Goal: Task Accomplishment & Management: Complete application form

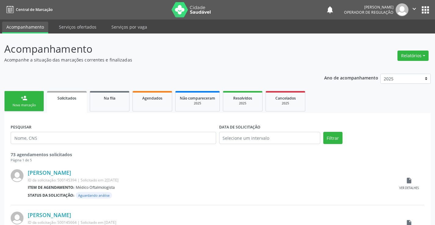
click at [41, 103] on link "person_add Nova marcação" at bounding box center [24, 101] width 40 height 20
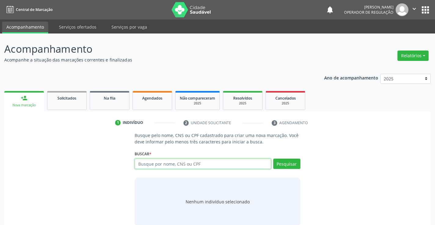
click at [163, 166] on input "text" at bounding box center [203, 164] width 136 height 10
type input "700509704913753"
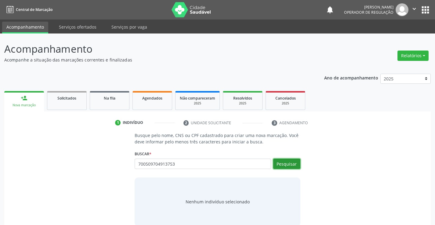
click at [279, 163] on button "Pesquisar" at bounding box center [286, 164] width 27 height 10
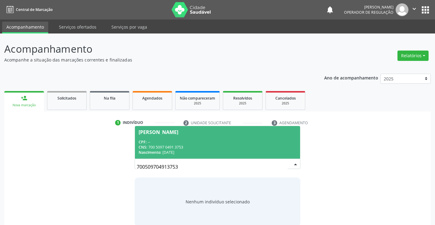
click at [250, 149] on div "CNS: 700 5097 0491 3753" at bounding box center [217, 147] width 157 height 5
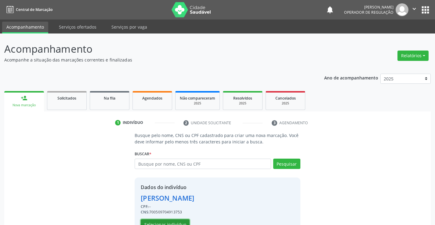
click at [184, 220] on button "Selecionar indivíduo" at bounding box center [165, 225] width 49 height 10
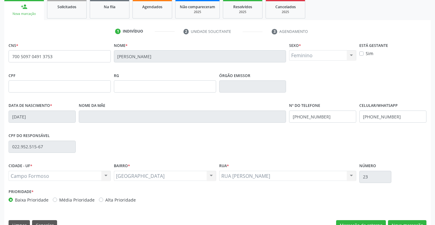
scroll to position [105, 0]
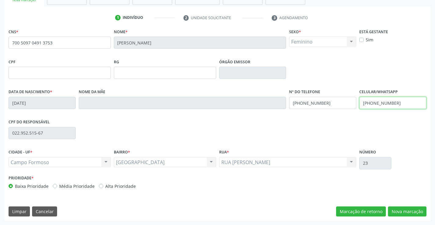
click at [397, 100] on input "[PHONE_NUMBER]" at bounding box center [392, 103] width 67 height 12
type input "[PHONE_NUMBER]"
click at [328, 102] on input "[PHONE_NUMBER]" at bounding box center [322, 103] width 67 height 12
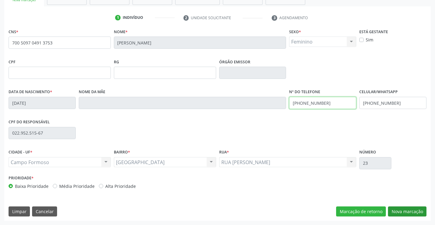
type input "[PHONE_NUMBER]"
click at [403, 213] on button "Nova marcação" at bounding box center [407, 212] width 38 height 10
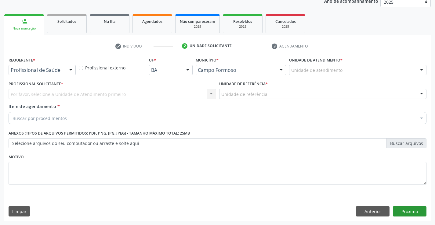
scroll to position [77, 0]
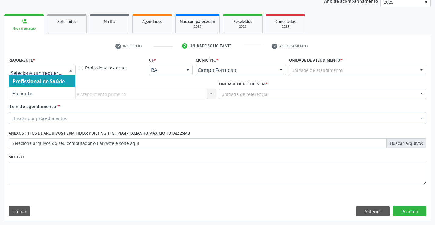
click at [70, 70] on div at bounding box center [70, 70] width 9 height 10
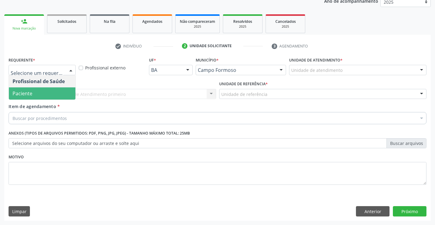
click at [60, 92] on span "Paciente" at bounding box center [42, 94] width 67 height 12
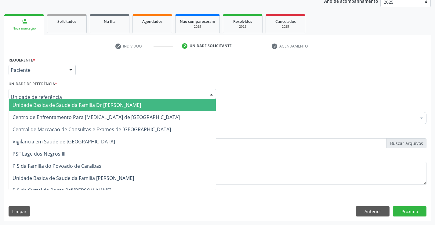
click at [65, 92] on div at bounding box center [112, 94] width 207 height 10
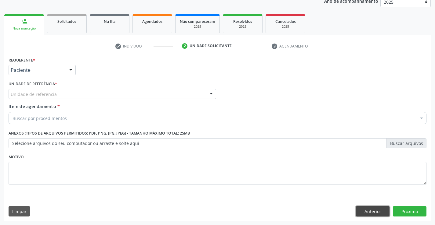
click at [365, 211] on button "Anterior" at bounding box center [373, 212] width 34 height 10
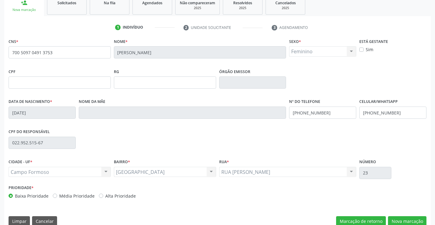
scroll to position [105, 0]
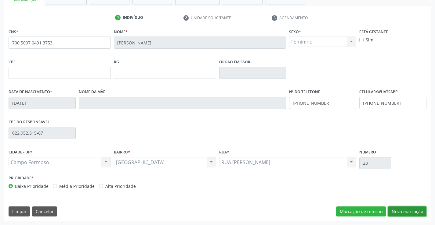
click at [401, 212] on button "Nova marcação" at bounding box center [407, 212] width 38 height 10
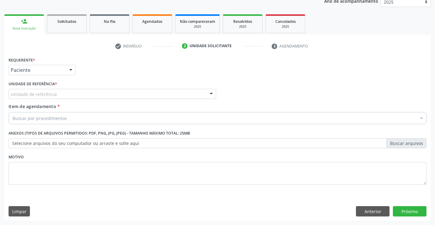
scroll to position [77, 0]
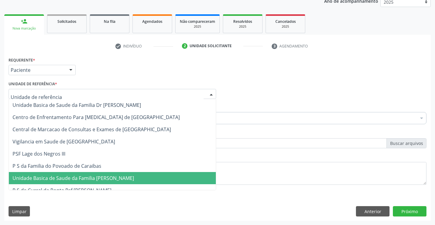
click at [90, 97] on div at bounding box center [112, 94] width 207 height 10
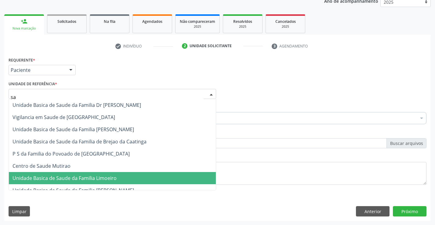
type input "sao"
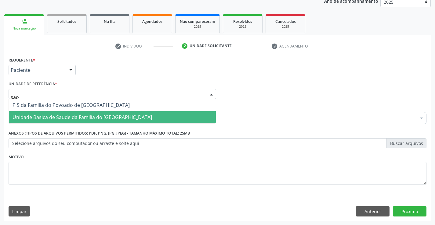
click at [91, 120] on span "Unidade Basica de Saude da Familia do [GEOGRAPHIC_DATA]" at bounding box center [82, 117] width 139 height 7
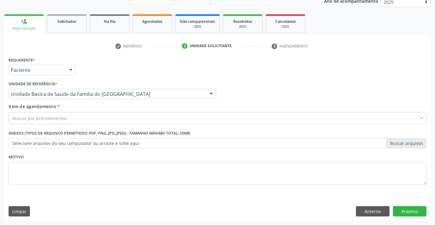
click at [87, 120] on div "Buscar por procedimentos" at bounding box center [218, 118] width 418 height 12
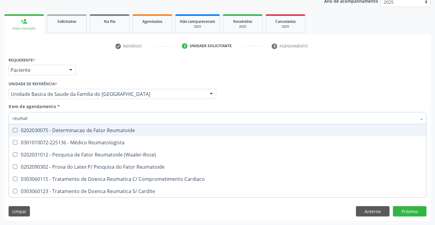
type input "reumato"
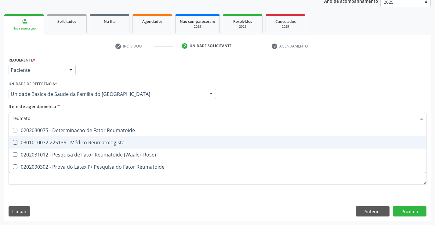
click at [109, 142] on div "0301010072-225136 - Médico Reumatologista" at bounding box center [218, 142] width 410 height 5
checkbox Reumatologista "true"
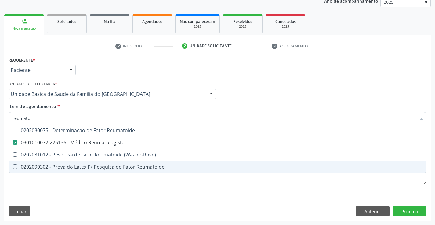
click at [118, 188] on div "Requerente * Paciente Profissional de Saúde Paciente Nenhum resultado encontrad…" at bounding box center [218, 125] width 418 height 138
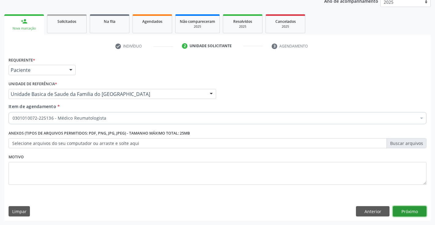
click at [409, 214] on button "Próximo" at bounding box center [410, 212] width 34 height 10
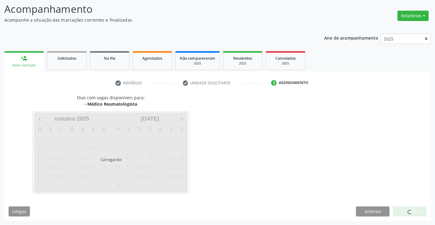
scroll to position [58, 0]
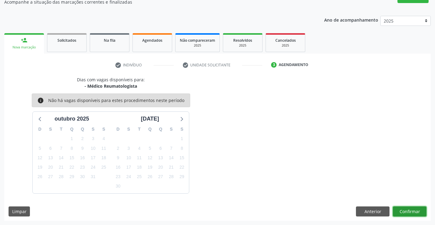
click at [409, 214] on button "Confirmar" at bounding box center [410, 212] width 34 height 10
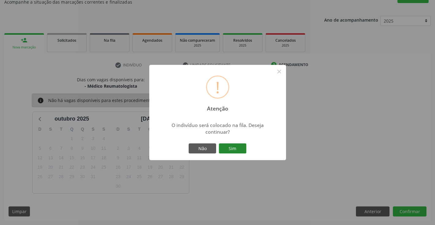
click at [234, 149] on button "Sim" at bounding box center [232, 149] width 27 height 10
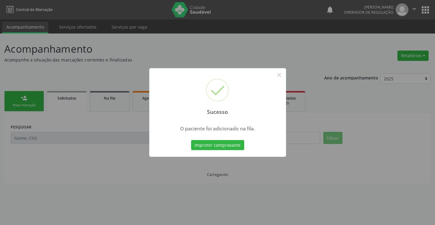
scroll to position [0, 0]
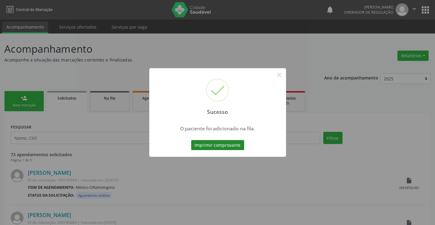
click at [234, 143] on button "Imprimir comprovante" at bounding box center [217, 145] width 53 height 10
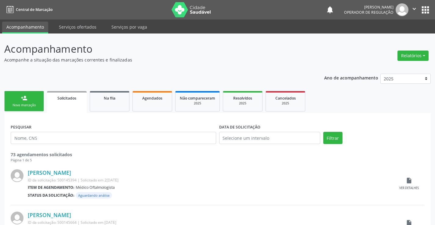
click at [36, 107] on div "Nova marcação" at bounding box center [24, 105] width 31 height 5
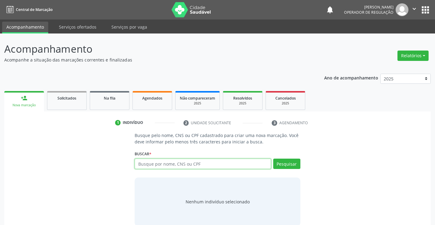
click at [158, 166] on input "text" at bounding box center [203, 164] width 136 height 10
type input "702801128352161"
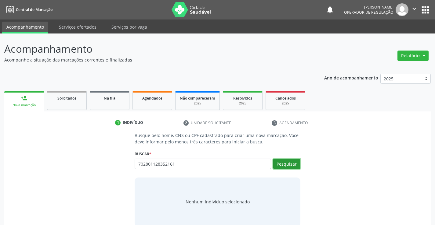
click at [284, 166] on button "Pesquisar" at bounding box center [286, 164] width 27 height 10
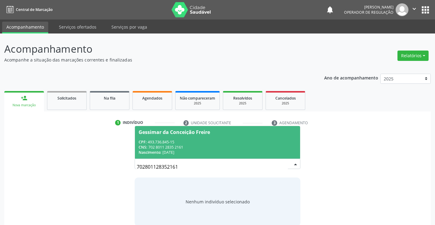
click at [252, 141] on div "CPF: 493.736.845-15" at bounding box center [217, 142] width 157 height 5
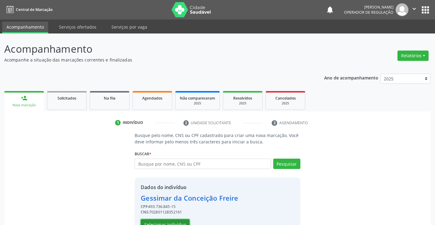
click at [169, 222] on button "Selecionar indivíduo" at bounding box center [165, 225] width 49 height 10
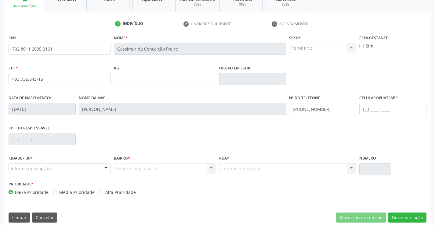
scroll to position [105, 0]
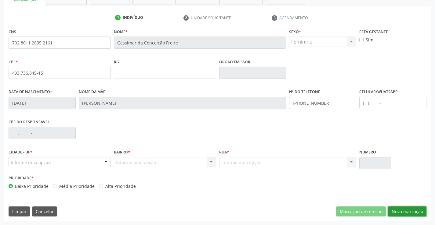
click at [408, 212] on button "Nova marcação" at bounding box center [407, 212] width 38 height 10
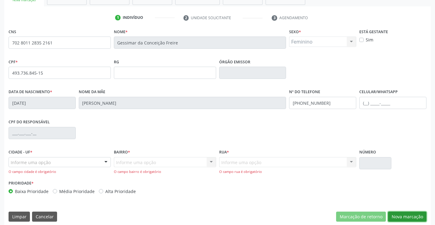
click at [395, 214] on button "Nova marcação" at bounding box center [407, 217] width 38 height 10
click at [106, 162] on div at bounding box center [105, 163] width 9 height 10
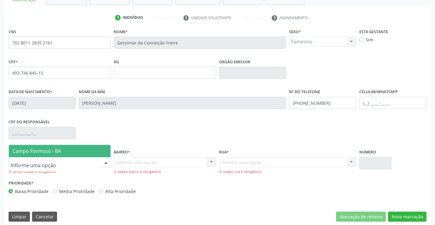
click at [83, 151] on span "Campo Formoso - BA" at bounding box center [60, 151] width 102 height 12
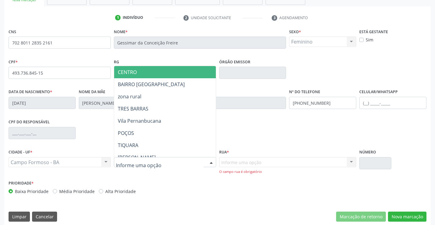
click at [209, 162] on div at bounding box center [211, 163] width 9 height 10
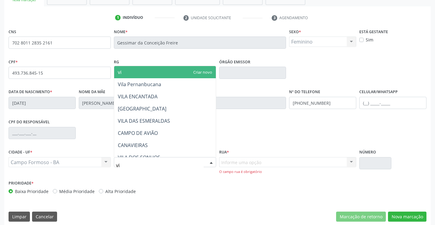
type input "v"
type input "maria"
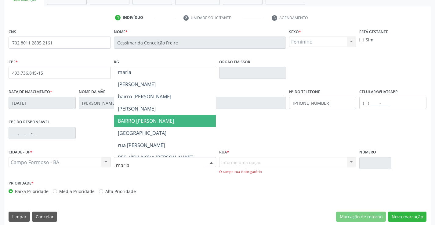
drag, startPoint x: 162, startPoint y: 118, endPoint x: 224, endPoint y: 156, distance: 72.9
click at [162, 120] on span "BAIRRO [PERSON_NAME]" at bounding box center [146, 121] width 56 height 7
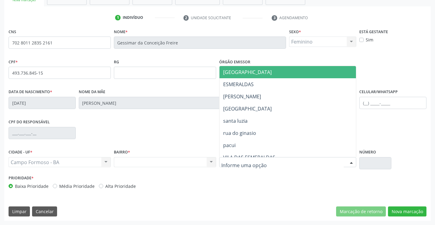
click at [262, 164] on div at bounding box center [287, 162] width 137 height 10
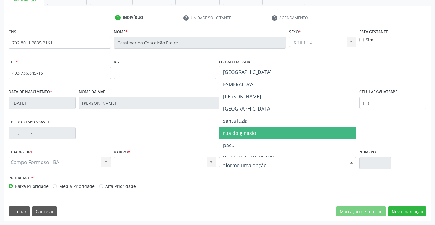
drag, startPoint x: 246, startPoint y: 132, endPoint x: 274, endPoint y: 175, distance: 51.6
click at [246, 132] on span "rua do ginasio" at bounding box center [239, 133] width 33 height 7
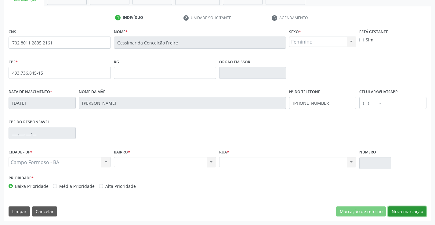
click at [396, 213] on button "Nova marcação" at bounding box center [407, 212] width 38 height 10
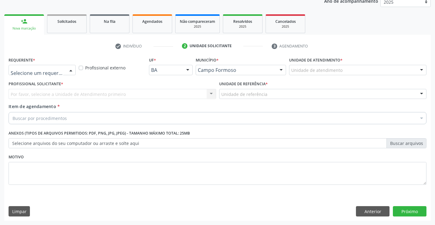
drag, startPoint x: 69, startPoint y: 70, endPoint x: 59, endPoint y: 95, distance: 27.0
click at [68, 75] on div "Profissional de Saúde Paciente Nenhum resultado encontrado para: " " Não há nen…" at bounding box center [42, 70] width 67 height 10
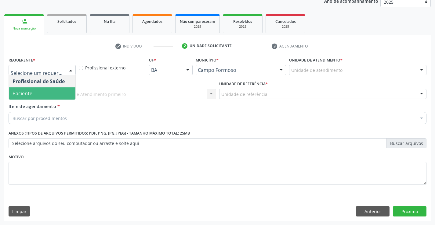
click at [56, 93] on span "Paciente" at bounding box center [42, 94] width 67 height 12
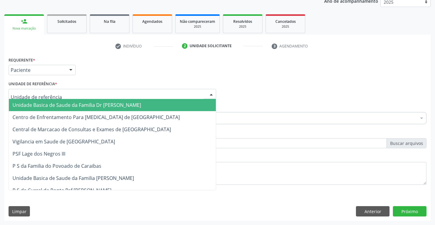
click at [63, 98] on div at bounding box center [112, 94] width 207 height 10
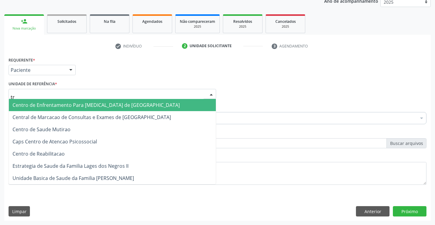
type input "tra"
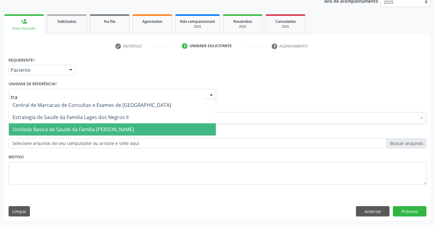
click at [75, 132] on span "Unidade Basica de Saude da Familia [PERSON_NAME]" at bounding box center [73, 129] width 121 height 7
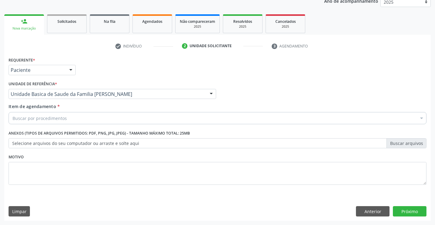
click at [73, 120] on div "Buscar por procedimentos" at bounding box center [218, 118] width 418 height 12
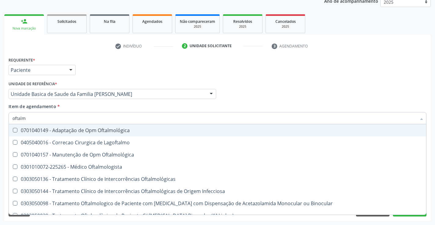
type input "oftalmo"
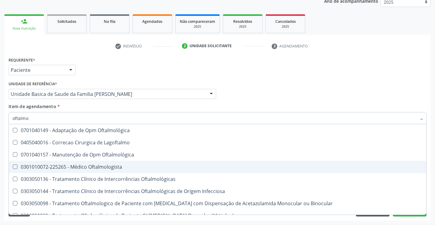
click at [87, 166] on div "0301010072-225265 - Médico Oftalmologista" at bounding box center [218, 167] width 410 height 5
checkbox Oftalmologista "true"
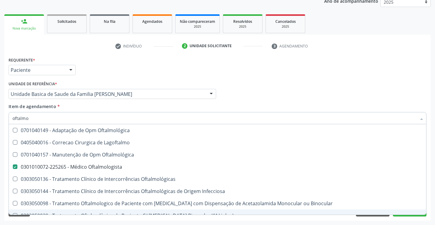
click at [87, 224] on div "Acompanhamento Acompanhe a situação das marcações correntes e finalizadas Relat…" at bounding box center [217, 91] width 435 height 269
checkbox Lagoftalmo "true"
checkbox Oftalmologista "false"
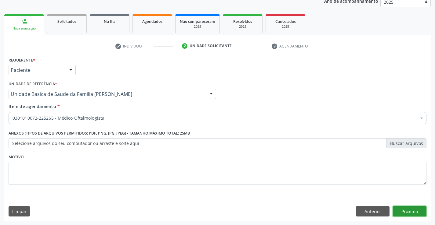
click at [413, 212] on button "Próximo" at bounding box center [410, 212] width 34 height 10
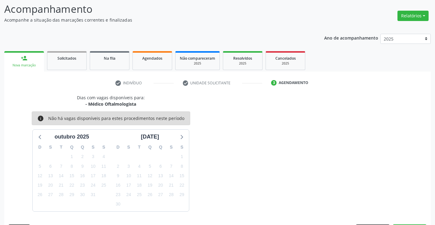
scroll to position [58, 0]
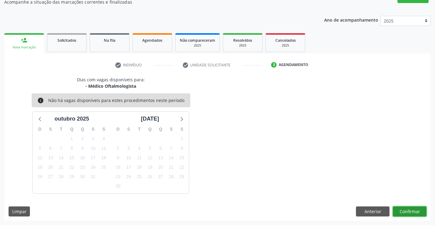
click at [413, 212] on button "Confirmar" at bounding box center [410, 212] width 34 height 10
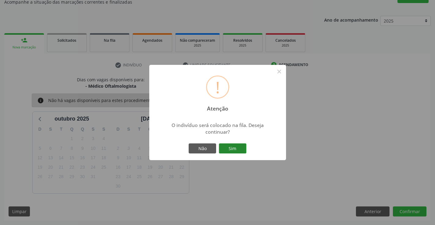
click at [240, 150] on button "Sim" at bounding box center [232, 149] width 27 height 10
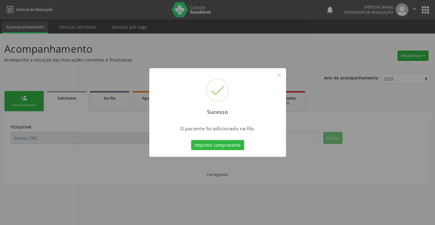
scroll to position [0, 0]
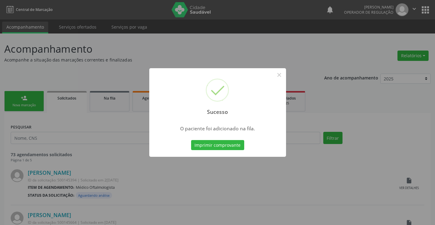
click at [191, 140] on button "Imprimir comprovante" at bounding box center [217, 145] width 53 height 10
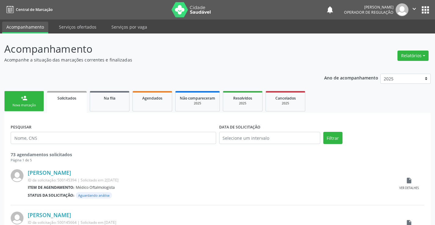
click at [31, 103] on link "person_add Nova marcação" at bounding box center [24, 101] width 40 height 20
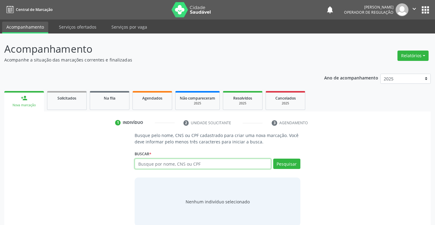
click at [189, 167] on input "text" at bounding box center [203, 164] width 136 height 10
type input "704505377197111"
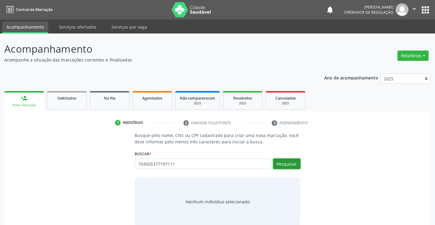
click at [279, 161] on button "Pesquisar" at bounding box center [286, 164] width 27 height 10
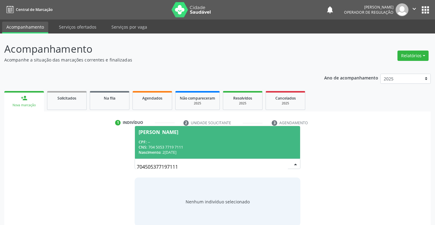
click at [244, 141] on div "CPF: --" at bounding box center [217, 142] width 157 height 5
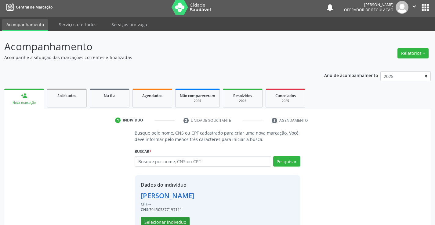
scroll to position [19, 0]
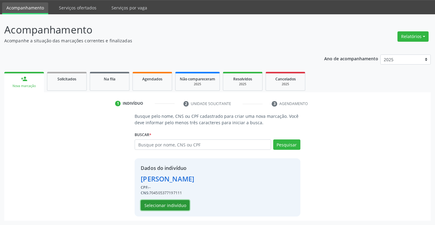
click at [164, 203] on button "Selecionar indivíduo" at bounding box center [165, 205] width 49 height 10
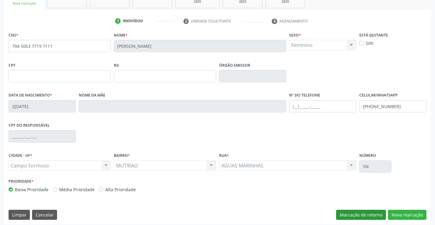
scroll to position [105, 0]
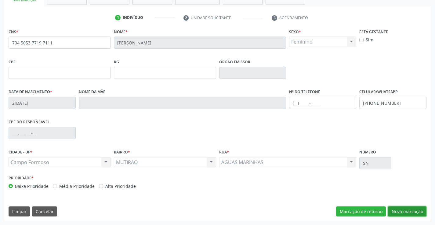
click at [401, 212] on button "Nova marcação" at bounding box center [407, 212] width 38 height 10
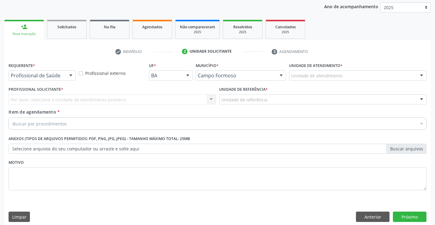
scroll to position [77, 0]
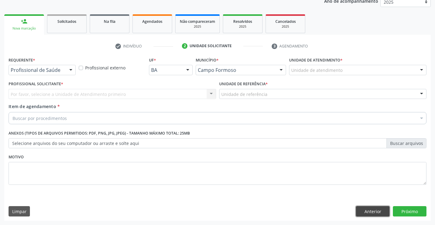
click at [368, 211] on button "Anterior" at bounding box center [373, 212] width 34 height 10
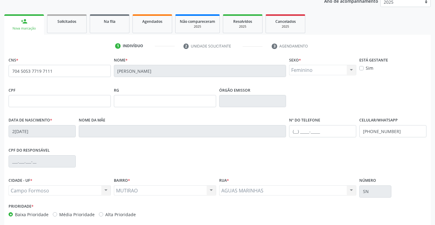
scroll to position [105, 0]
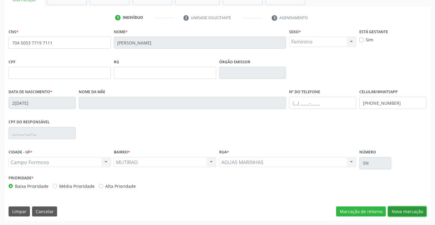
click at [400, 211] on button "Nova marcação" at bounding box center [407, 212] width 38 height 10
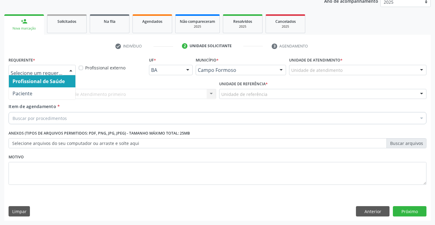
click at [66, 70] on div at bounding box center [42, 70] width 67 height 10
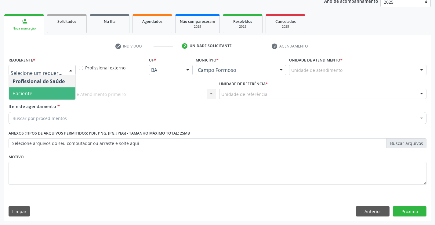
click at [53, 96] on span "Paciente" at bounding box center [42, 94] width 67 height 12
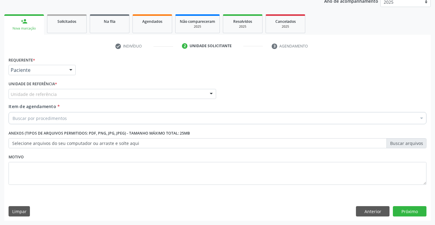
click at [63, 94] on div "Unidade de referência" at bounding box center [112, 94] width 207 height 10
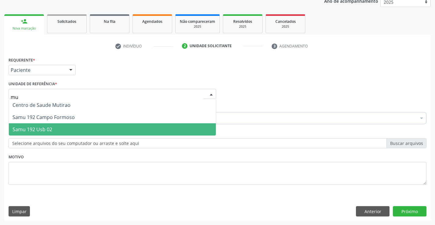
type input "mut"
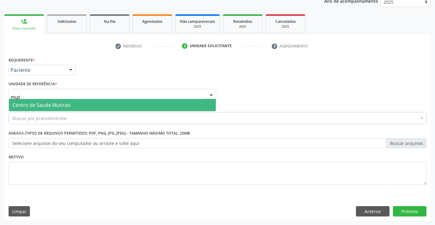
drag, startPoint x: 73, startPoint y: 102, endPoint x: 72, endPoint y: 110, distance: 8.9
click at [73, 102] on span "Centro de Saude Mutirao" at bounding box center [112, 105] width 207 height 12
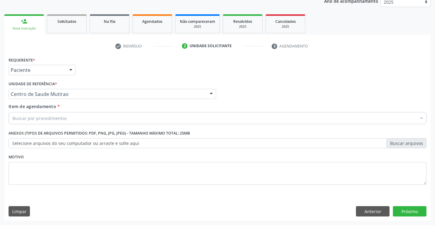
click at [71, 118] on div "Buscar por procedimentos" at bounding box center [218, 118] width 418 height 12
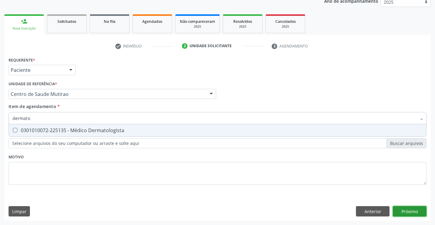
click at [397, 213] on div "Requerente * Paciente Profissional de Saúde Paciente Nenhum resultado encontrad…" at bounding box center [217, 139] width 426 height 166
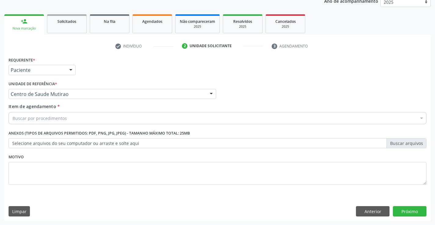
click at [105, 121] on div "Buscar por procedimentos" at bounding box center [218, 118] width 418 height 12
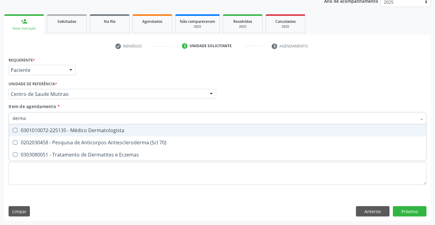
type input "dermat"
click at [108, 132] on div "0301010072-225135 - Médico Dermatologista" at bounding box center [218, 130] width 410 height 5
checkbox Dermatologista "true"
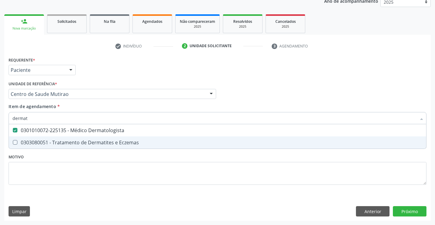
click at [118, 157] on div "Requerente * Paciente Profissional de Saúde Paciente Nenhum resultado encontrad…" at bounding box center [218, 125] width 418 height 138
checkbox Eczemas "true"
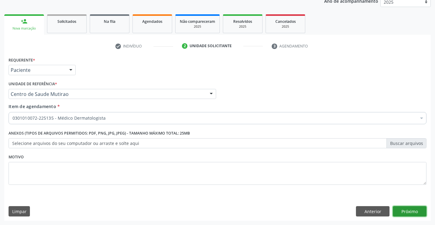
click at [399, 213] on button "Próximo" at bounding box center [410, 212] width 34 height 10
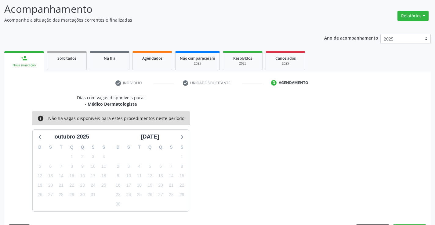
scroll to position [58, 0]
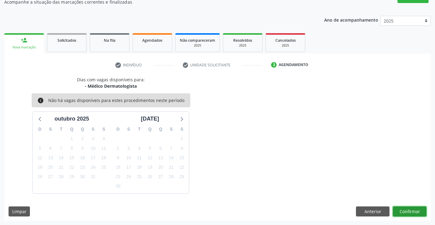
click at [399, 211] on button "Confirmar" at bounding box center [410, 212] width 34 height 10
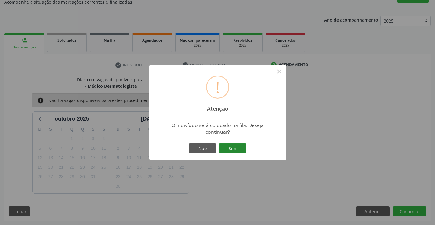
click at [240, 152] on button "Sim" at bounding box center [232, 149] width 27 height 10
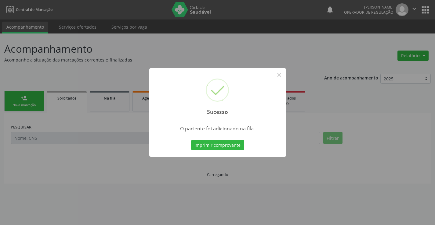
scroll to position [0, 0]
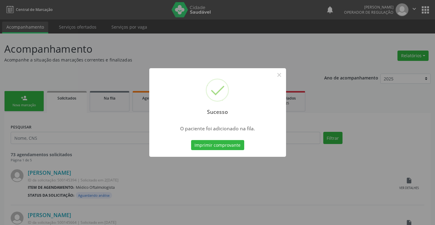
click at [191, 140] on button "Imprimir comprovante" at bounding box center [217, 145] width 53 height 10
